Goal: Task Accomplishment & Management: Manage account settings

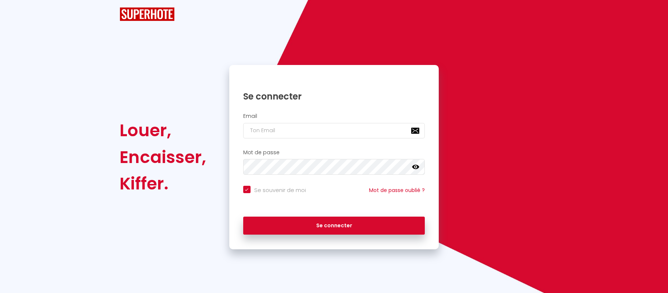
checkbox input "true"
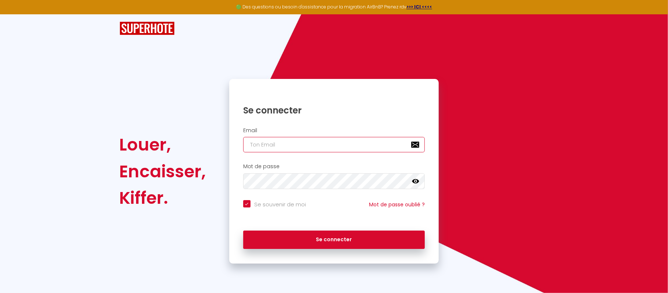
click at [317, 150] on input "email" at bounding box center [334, 144] width 182 height 15
click at [286, 139] on input "email" at bounding box center [334, 144] width 182 height 15
type input "s"
checkbox input "true"
type input "sa"
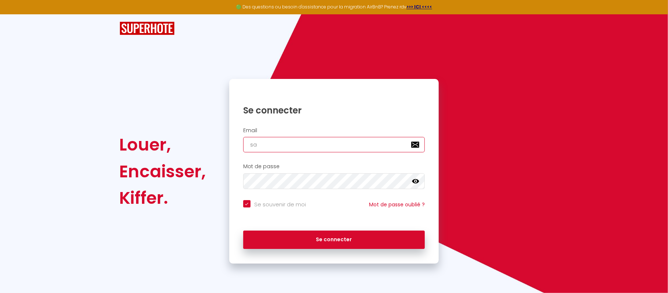
checkbox input "true"
type input "sai"
checkbox input "true"
type input "sail"
checkbox input "true"
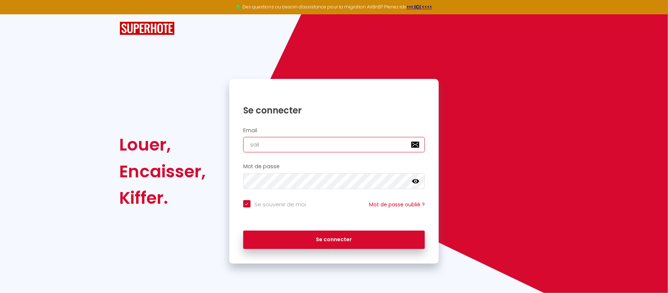
type input "saill"
checkbox input "true"
type input "saille"
checkbox input "true"
type input "saille."
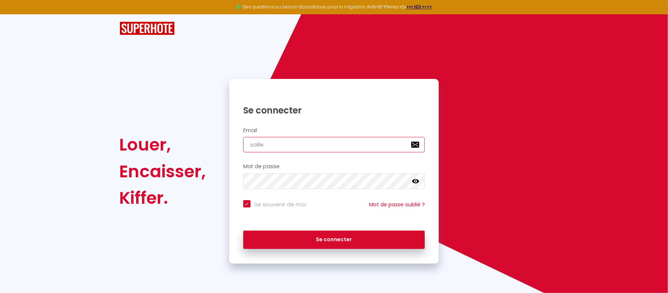
checkbox input "true"
type input "saille.j"
checkbox input "true"
type input "[DOMAIN_NAME]"
checkbox input "true"
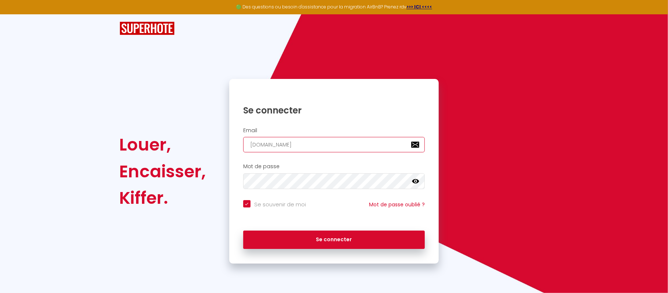
type input "saille.jer"
checkbox input "true"
type input "saille.jere"
checkbox input "true"
type input "saille.jerem"
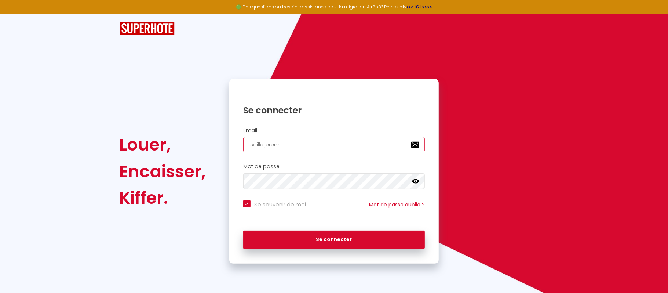
checkbox input "true"
type input "saille.[PERSON_NAME]"
checkbox input "true"
type input "saille.[PERSON_NAME]@"
checkbox input "true"
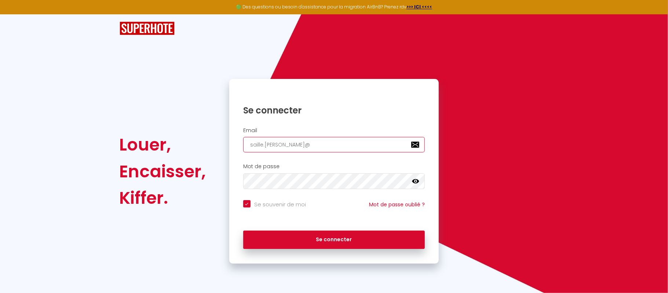
type input "saille.[PERSON_NAME]@g"
checkbox input "true"
type input "saille.[PERSON_NAME]@gm"
checkbox input "true"
type input "saille.[PERSON_NAME]@gma"
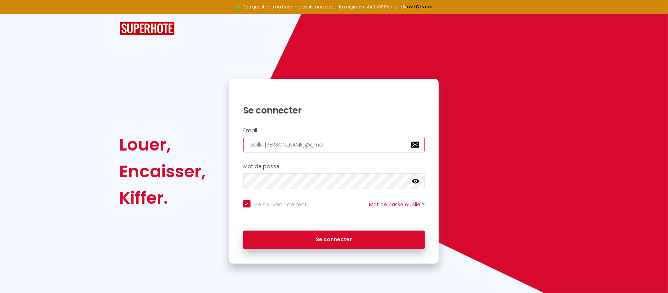
checkbox input "true"
type input "saille.[PERSON_NAME]@gmai"
checkbox input "true"
type input "[EMAIL_ADDRESS][PERSON_NAME]"
checkbox input "true"
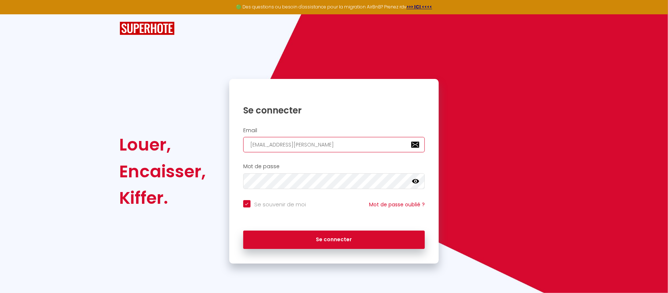
type input "[EMAIL_ADDRESS][PERSON_NAME]."
checkbox input "true"
type input "saille.[PERSON_NAME]@gmail.c"
checkbox input "true"
type input "[EMAIL_ADDRESS][PERSON_NAME][DOMAIN_NAME]"
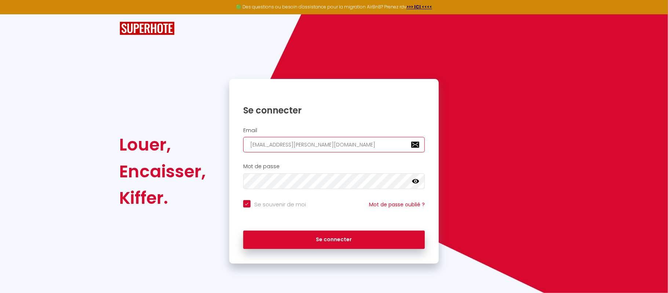
checkbox input "true"
type input "[EMAIL_ADDRESS][PERSON_NAME][DOMAIN_NAME]"
checkbox input "true"
type input "[EMAIL_ADDRESS][PERSON_NAME][DOMAIN_NAME]"
click at [243, 230] on button "Se connecter" at bounding box center [334, 239] width 182 height 18
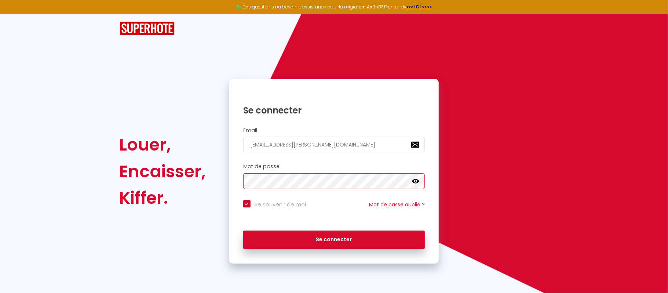
checkbox input "true"
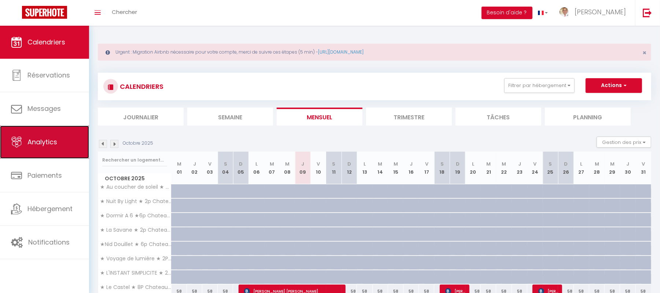
click at [28, 131] on link "Analytics" at bounding box center [44, 141] width 89 height 33
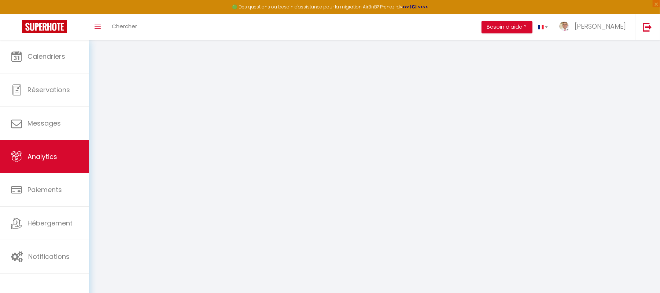
select select "2025"
select select "10"
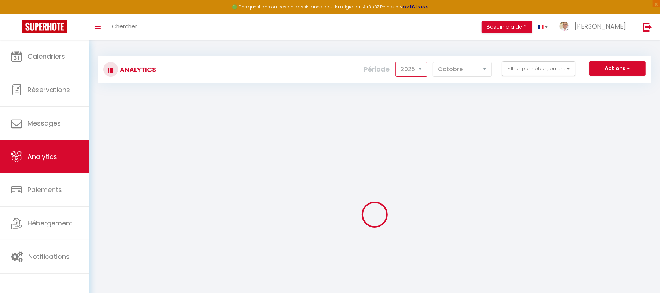
click at [412, 69] on select "2014 2015 2016 2017 2018 2019 2020 2021 2022 2023 2024 2025 2026 2027" at bounding box center [412, 69] width 32 height 15
click at [396, 62] on select "2014 2015 2016 2017 2018 2019 2020 2021 2022 2023 2024 2025 2026 2027" at bounding box center [412, 69] width 32 height 15
click at [420, 68] on select "2014 2015 2016 2017 2018 2019 2020 2021 2022 2023 2024 2025 2026 2027" at bounding box center [412, 69] width 32 height 15
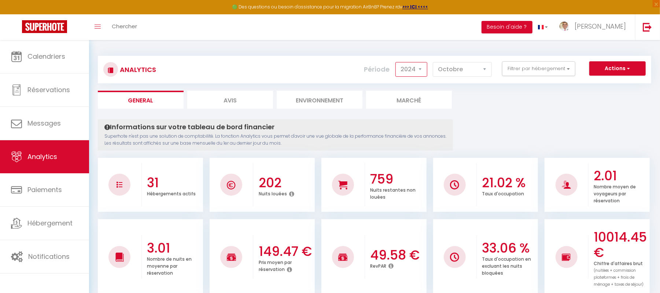
select select "2023"
click at [396, 62] on select "2014 2015 2016 2017 2018 2019 2020 2021 2022 2023 2024 2025 2026 2027" at bounding box center [412, 69] width 32 height 15
checkbox input "false"
checkbox Chateaubriant "false"
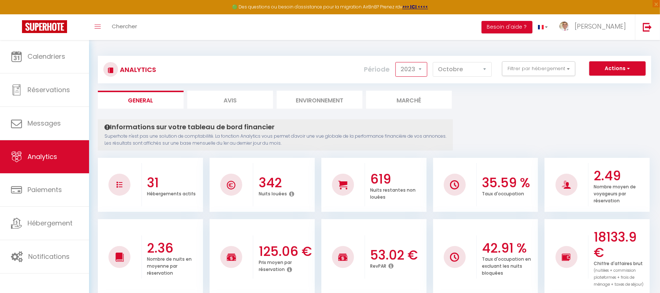
checkbox Chateaubriant "false"
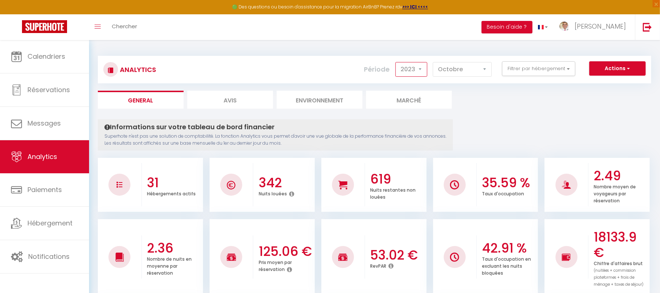
checkbox Chateaubriant "false"
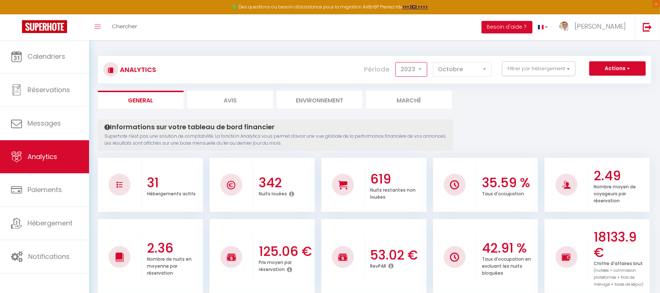
checkbox Vouvantes "false"
checkbox 2P "false"
checkbox Vouvantes "false"
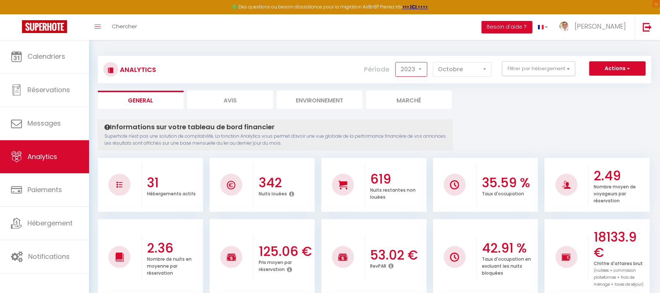
checkbox Guérande "false"
checkbox GUERANDE "false"
checkbox fibre\/Linge\/Parking "false"
checkbox Fibre\/Linge\/Parking "false"
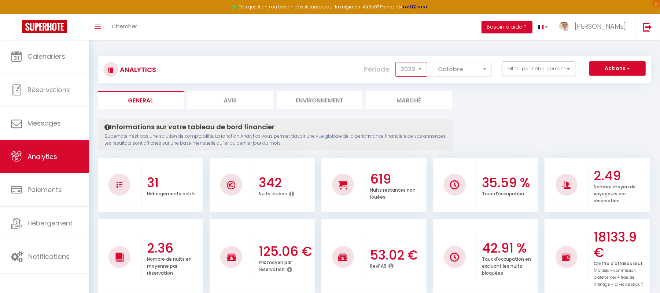
checkbox fibre\/Linge\/Parking "false"
checkbox cour "false"
checkbox Cour "false"
checkbox cour "false"
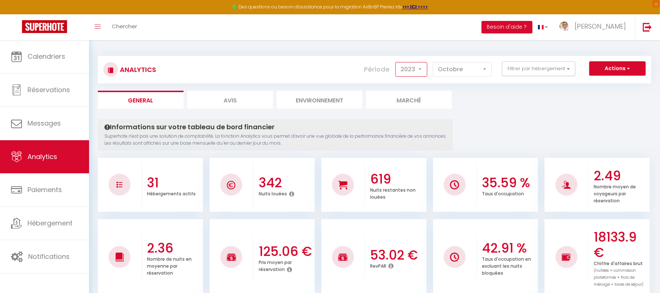
checkbox Château "false"
checkbox Hammam "false"
checkbox Chateaubriant "false"
checkbox VILLE "false"
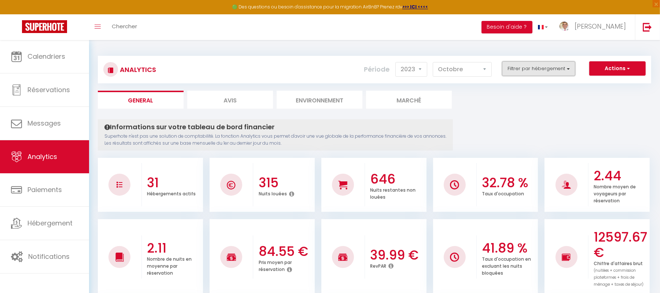
click at [565, 65] on button "Filtrer par hébergement" at bounding box center [538, 68] width 73 height 15
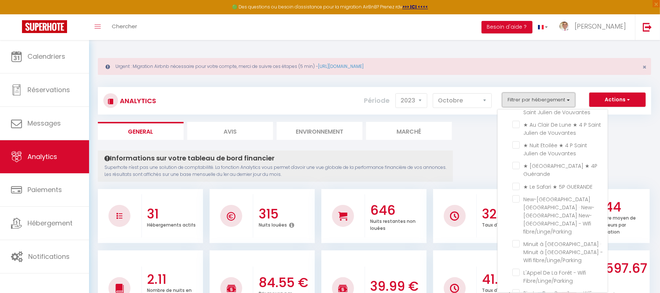
scroll to position [305, 0]
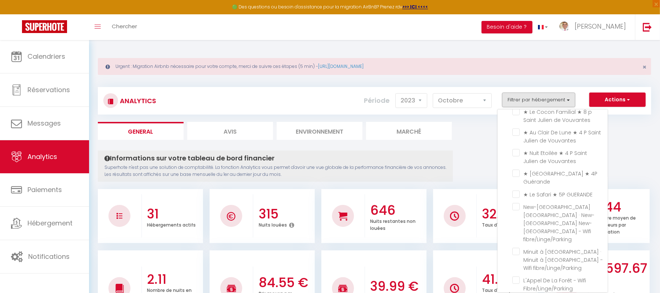
click at [519, 179] on ul "Autres ★ Au coucher de soleil ★ 4p Chateaubriant ★ Nuit By Light ★ 2p Chateaubr…" at bounding box center [555, 145] width 106 height 670
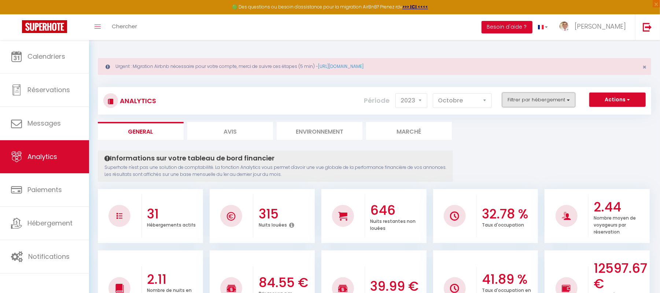
click at [541, 95] on button "Filtrer par hébergement" at bounding box center [538, 99] width 73 height 15
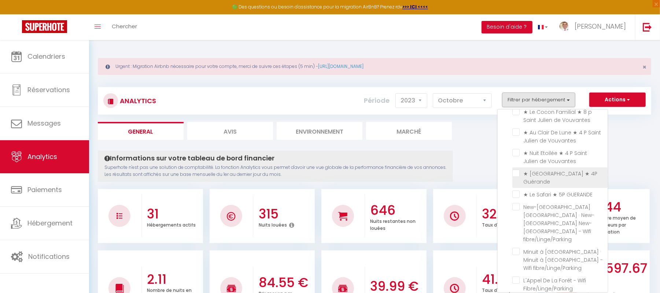
click at [515, 173] on Guérande "checkbox" at bounding box center [560, 172] width 95 height 7
checkbox Guérande "true"
checkbox Chateaubriant "false"
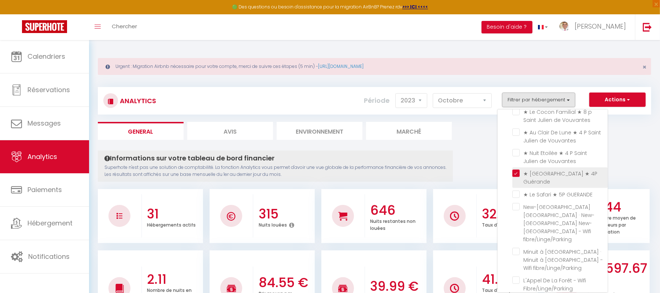
checkbox Chateaubriant "false"
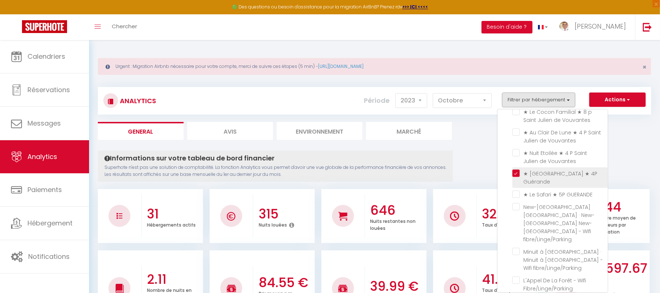
checkbox Chateaubriant "false"
checkbox Vouvantes "false"
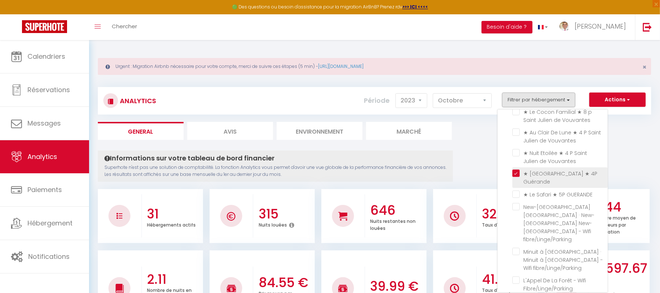
checkbox 2P "false"
checkbox Vouvantes "false"
checkbox GUERANDE "false"
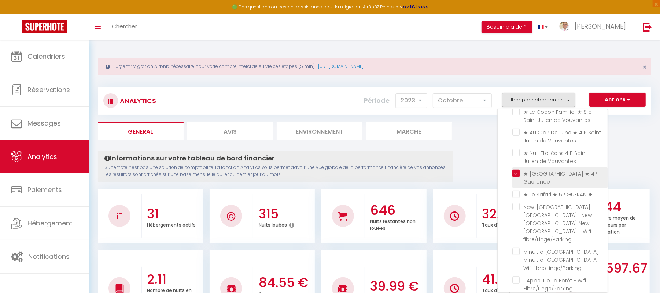
checkbox fibre\/Linge\/Parking "false"
checkbox Fibre\/Linge\/Parking "false"
checkbox fibre\/Linge\/Parking "false"
checkbox cour "false"
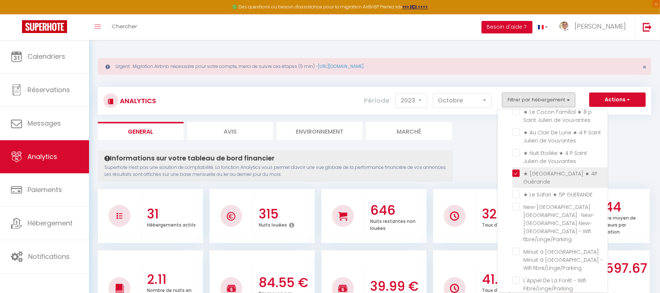
checkbox Cour "false"
checkbox cour "false"
checkbox Château "false"
checkbox Hammam "false"
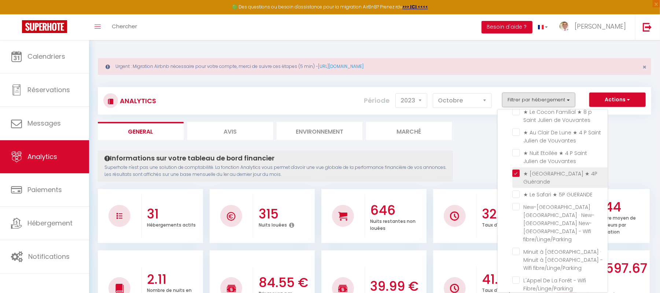
checkbox Chateaubriant "false"
checkbox VILLE "false"
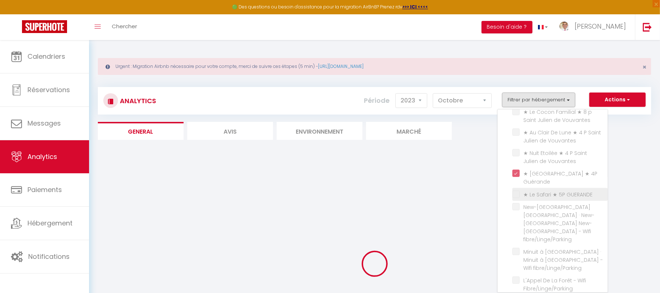
checkbox Chateaubriant "false"
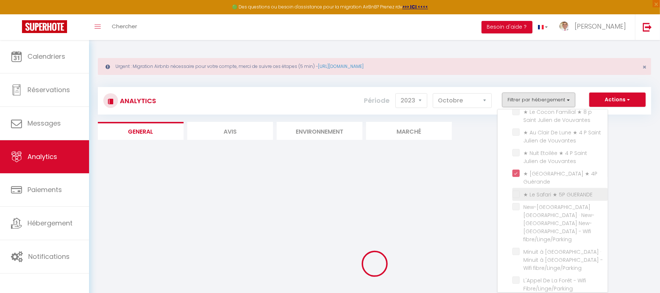
checkbox Chateaubriant "false"
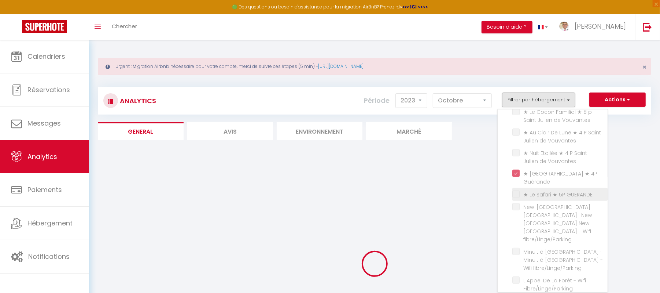
checkbox Chateaubriant "false"
checkbox Vouvantes "false"
checkbox 2P "false"
checkbox Vouvantes "false"
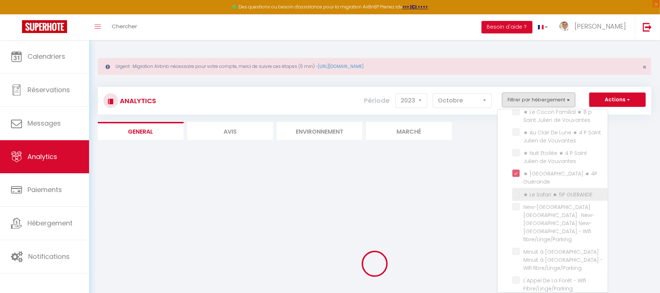
checkbox Vouvantes "false"
checkbox GUERANDE "false"
checkbox fibre\/Linge\/Parking "false"
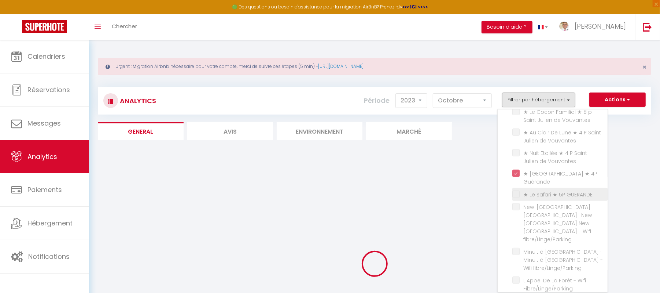
checkbox Fibre\/Linge\/Parking "false"
checkbox fibre\/Linge\/Parking "false"
checkbox cour "false"
checkbox Cour "false"
checkbox cour "false"
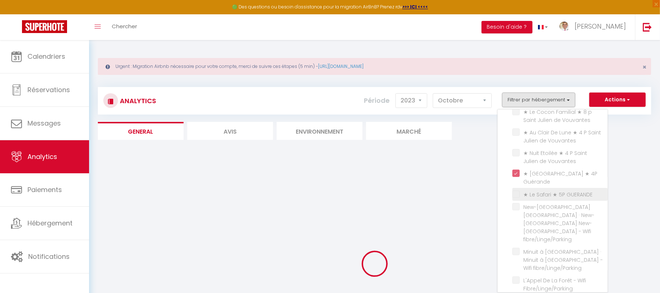
checkbox cour "false"
checkbox Château "false"
checkbox Hammam "false"
checkbox Chateaubriant "false"
checkbox VILLE "false"
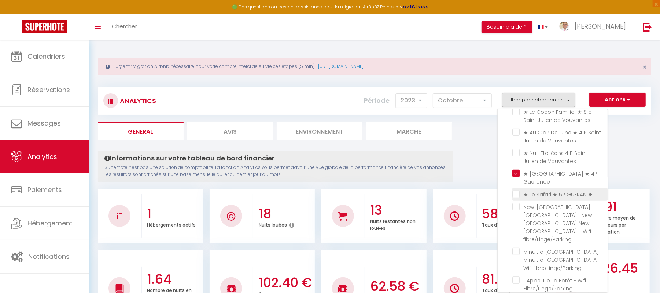
click at [516, 190] on GUERANDE "checkbox" at bounding box center [560, 193] width 95 height 7
checkbox GUERANDE "true"
checkbox Chateaubriant "false"
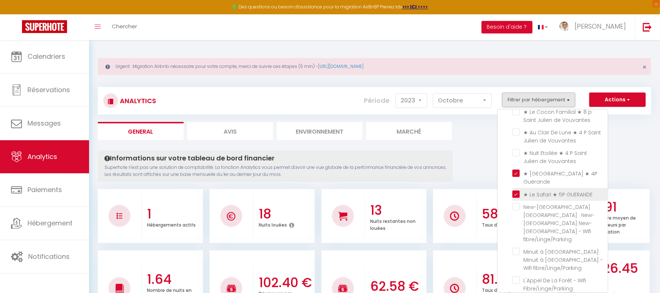
checkbox Chateaubriant "false"
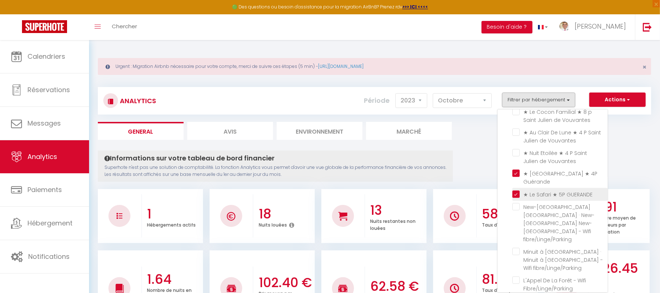
checkbox Chateaubriant "false"
checkbox Vouvantes "false"
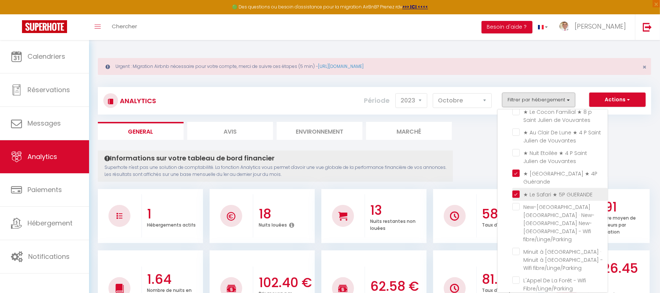
checkbox 2P "false"
checkbox Vouvantes "false"
checkbox fibre\/Linge\/Parking "false"
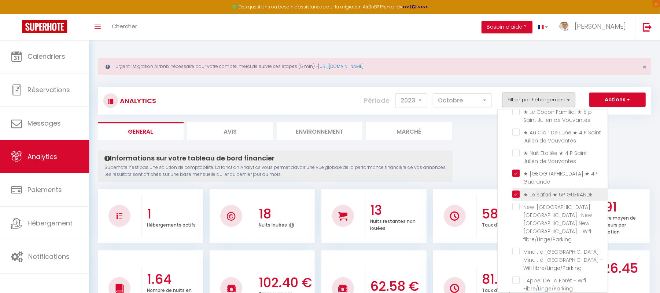
checkbox fibre\/Linge\/Parking "false"
checkbox Fibre\/Linge\/Parking "false"
checkbox fibre\/Linge\/Parking "false"
checkbox cour "false"
checkbox Cour "false"
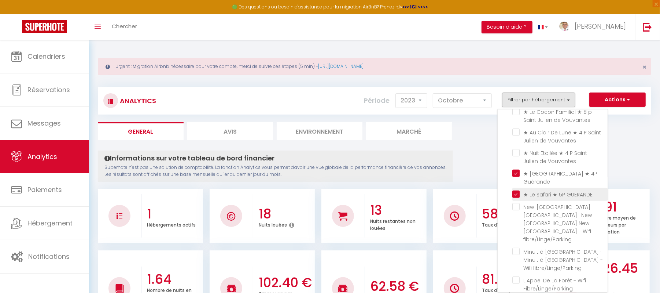
checkbox cour "false"
checkbox Château "false"
checkbox Hammam "false"
checkbox Chateaubriant "false"
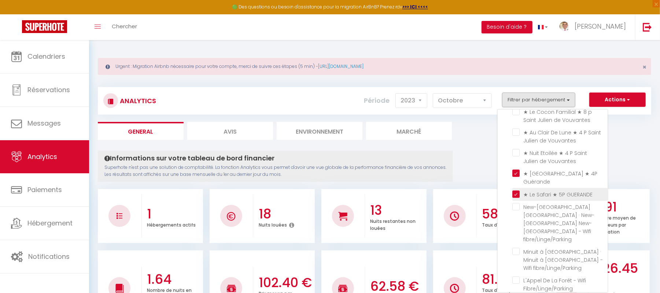
checkbox VILLE "false"
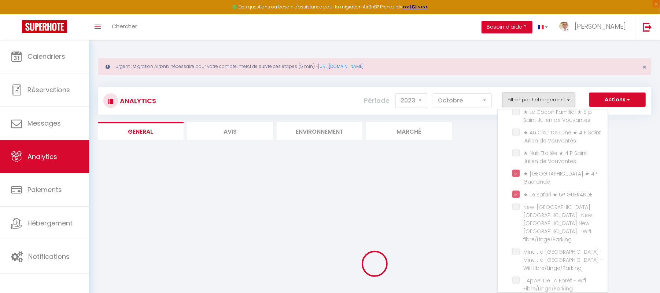
checkbox Chateaubriant "false"
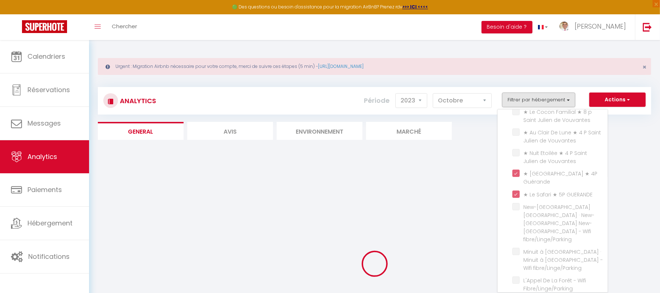
checkbox Chateaubriant "false"
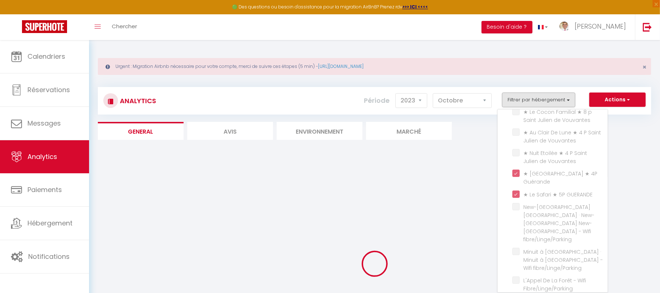
checkbox Chateaubriant "false"
checkbox Vouvantes "false"
checkbox 2P "false"
checkbox Vouvantes "false"
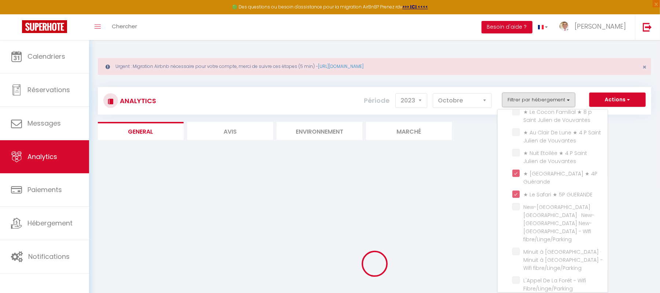
checkbox Vouvantes "false"
checkbox fibre\/Linge\/Parking "false"
checkbox Fibre\/Linge\/Parking "false"
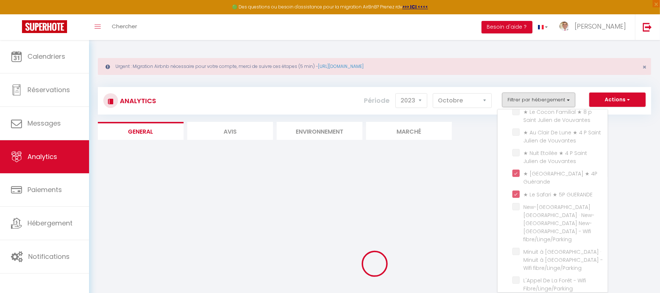
checkbox fibre\/Linge\/Parking "false"
checkbox cour "false"
checkbox Cour "false"
checkbox cour "false"
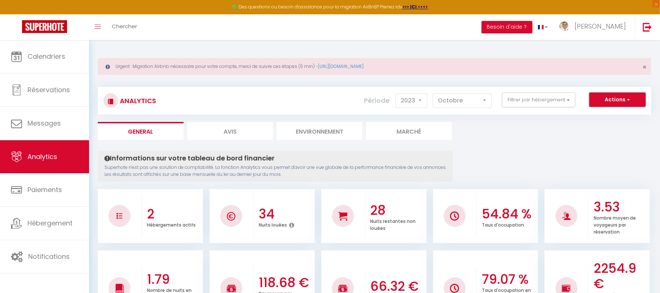
click at [619, 95] on button "Actions" at bounding box center [618, 99] width 56 height 15
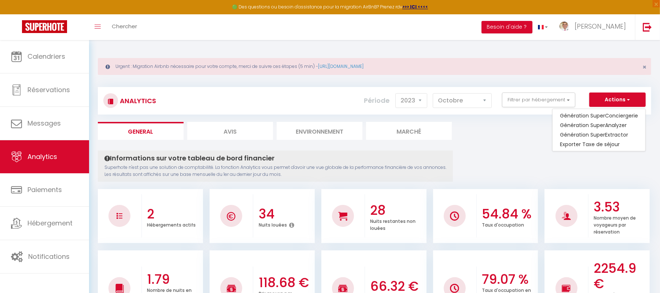
drag, startPoint x: 513, startPoint y: 156, endPoint x: 612, endPoint y: 117, distance: 105.8
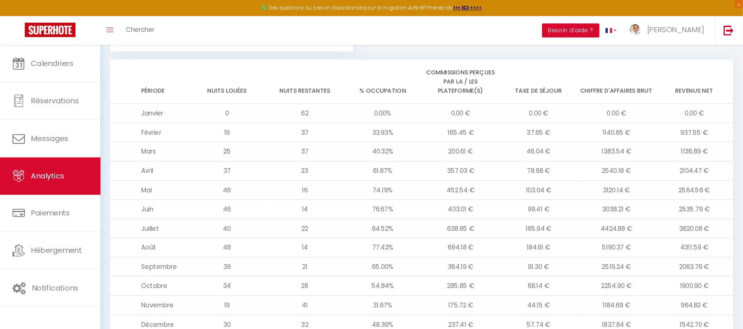
scroll to position [598, 0]
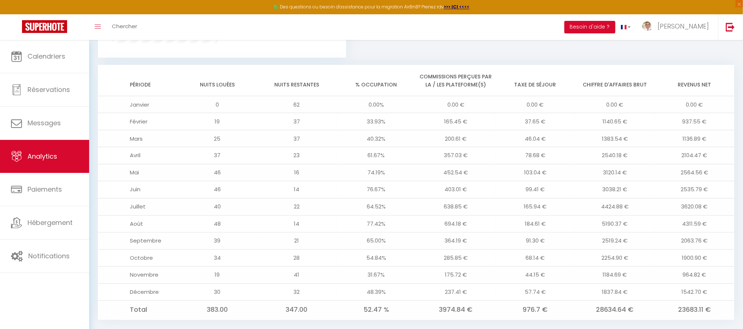
drag, startPoint x: 667, startPoint y: 8, endPoint x: 371, endPoint y: 43, distance: 298.8
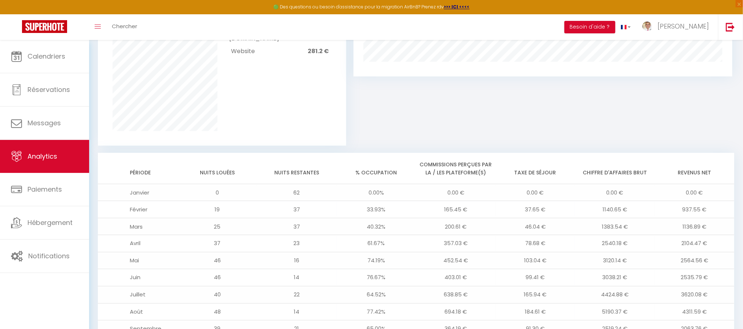
scroll to position [0, 0]
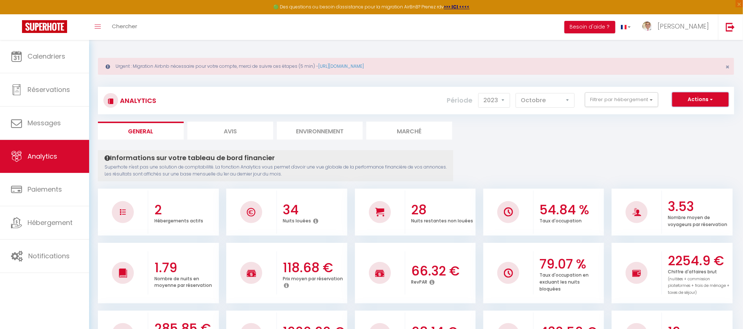
click at [667, 99] on button "Actions" at bounding box center [700, 99] width 56 height 15
click at [494, 96] on select "2014 2015 2016 2017 2018 2019 2020 2021 2022 2023 2024 2025 2026 2027" at bounding box center [494, 100] width 32 height 15
click at [479, 93] on select "2014 2015 2016 2017 2018 2019 2020 2021 2022 2023 2024 2025 2026 2027" at bounding box center [494, 100] width 32 height 15
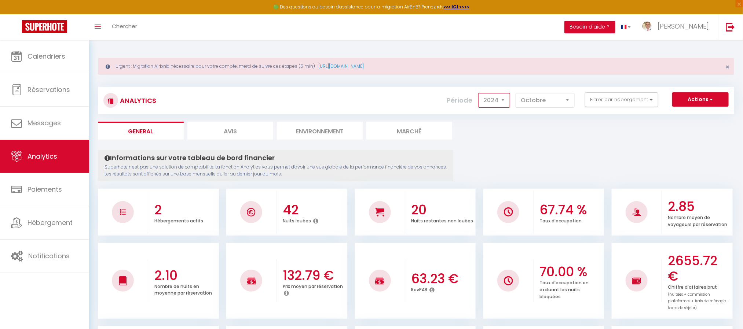
click at [486, 95] on select "2014 2015 2016 2017 2018 2019 2020 2021 2022 2023 2024 2025 2026 2027" at bounding box center [494, 100] width 32 height 15
click at [479, 93] on select "2014 2015 2016 2017 2018 2019 2020 2021 2022 2023 2024 2025 2026 2027" at bounding box center [494, 100] width 32 height 15
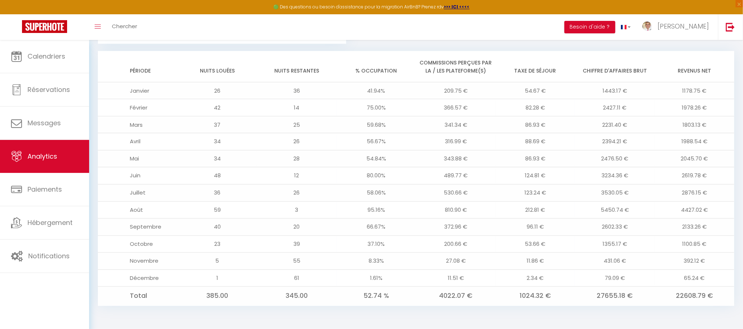
scroll to position [614, 0]
